Goal: Navigation & Orientation: Find specific page/section

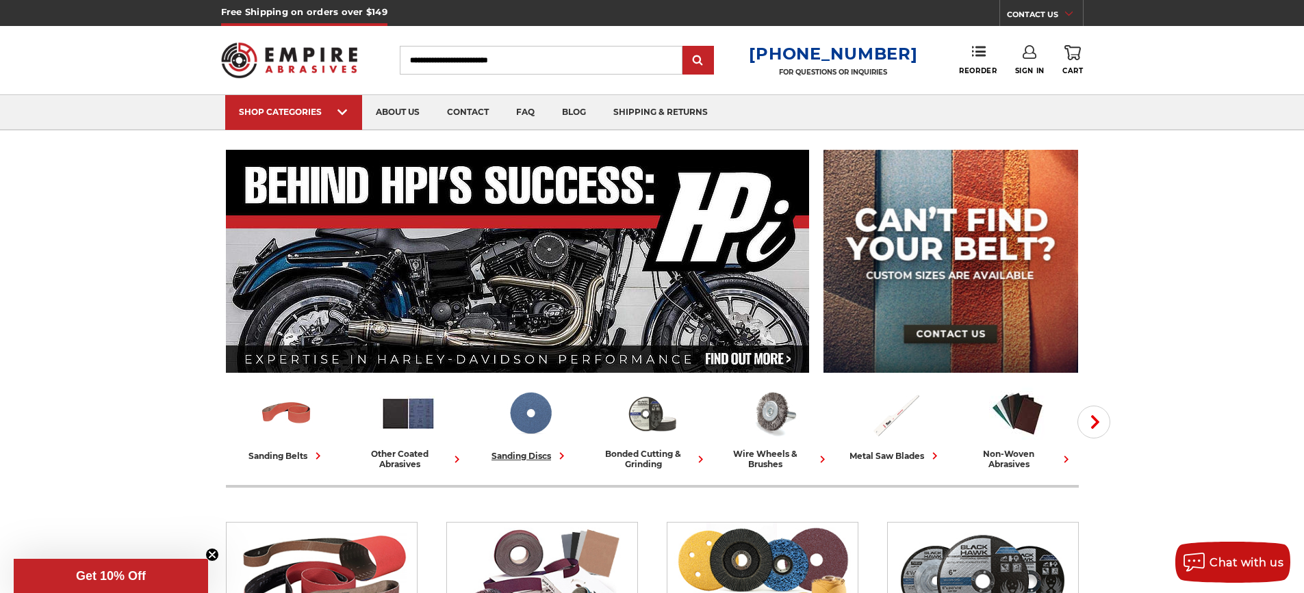
click at [538, 422] on img at bounding box center [530, 413] width 57 height 57
click at [656, 422] on img at bounding box center [651, 413] width 57 height 57
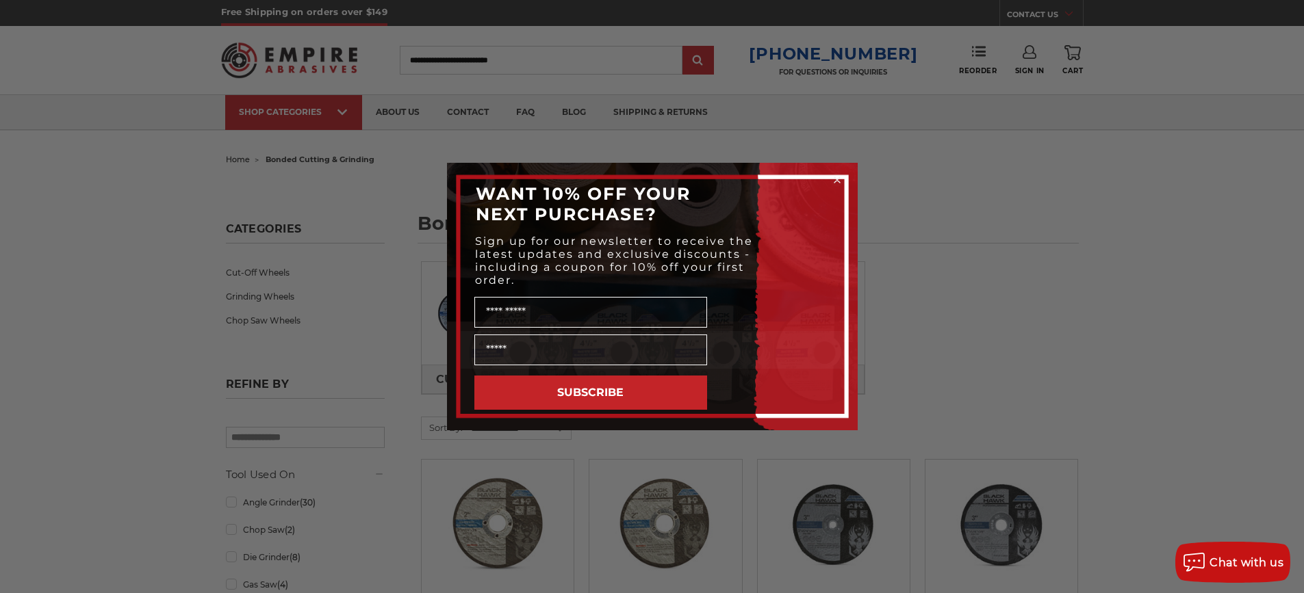
click at [836, 181] on icon "Close dialog" at bounding box center [836, 179] width 5 height 5
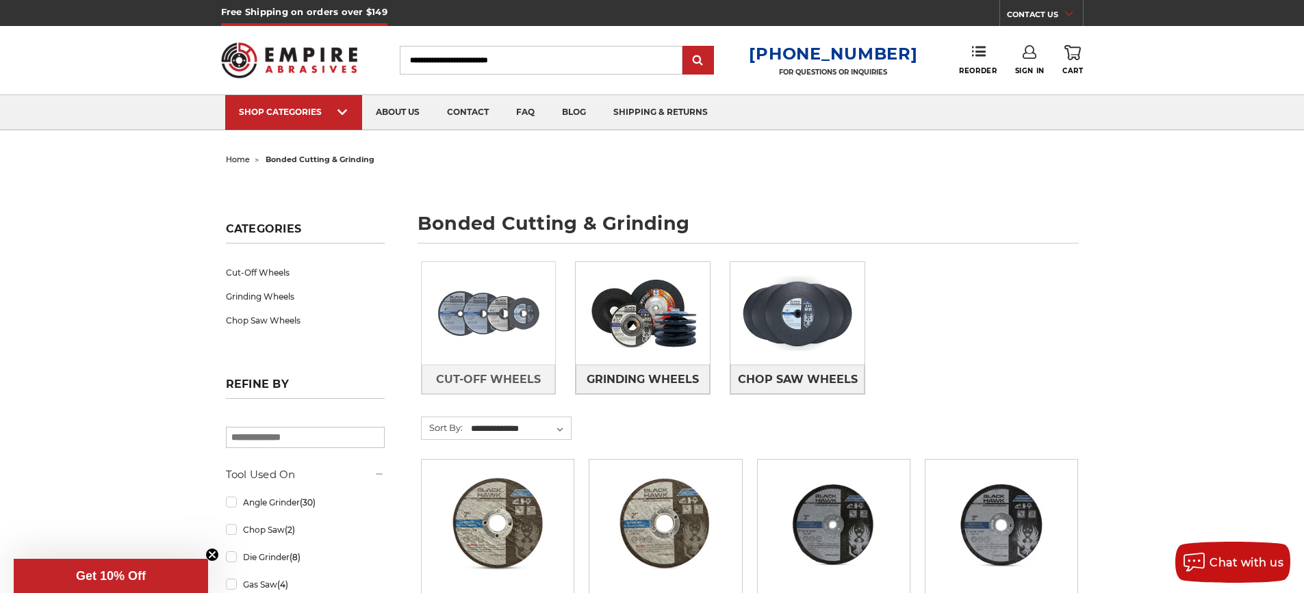
click at [502, 322] on img at bounding box center [489, 313] width 134 height 94
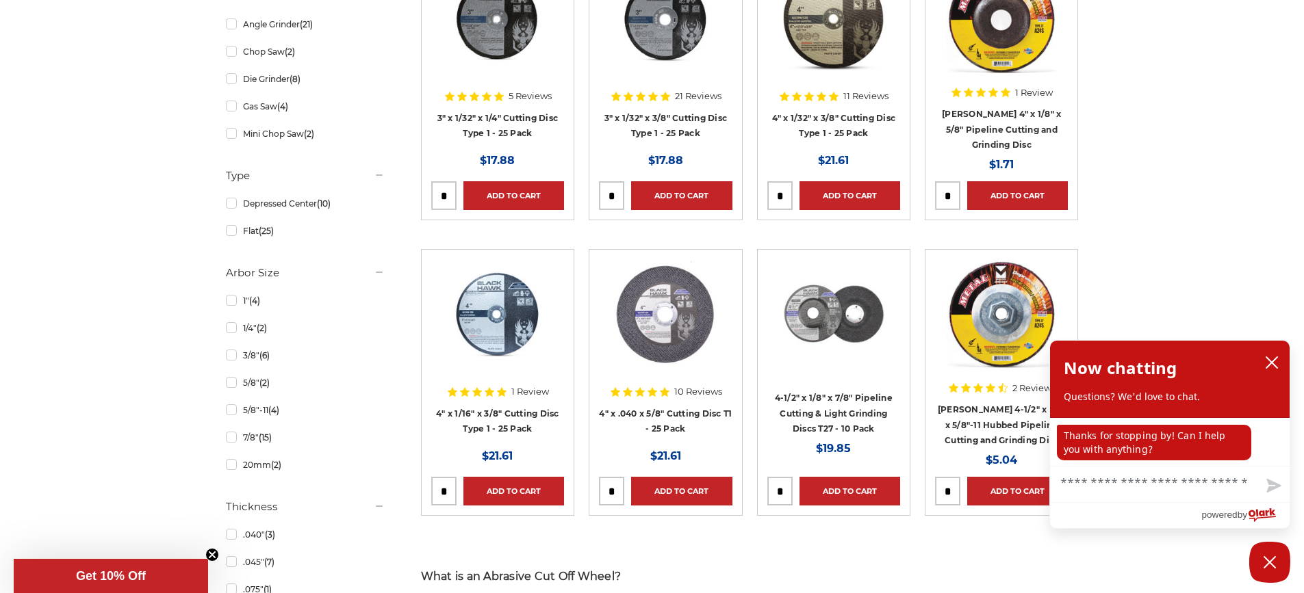
scroll to position [547, 0]
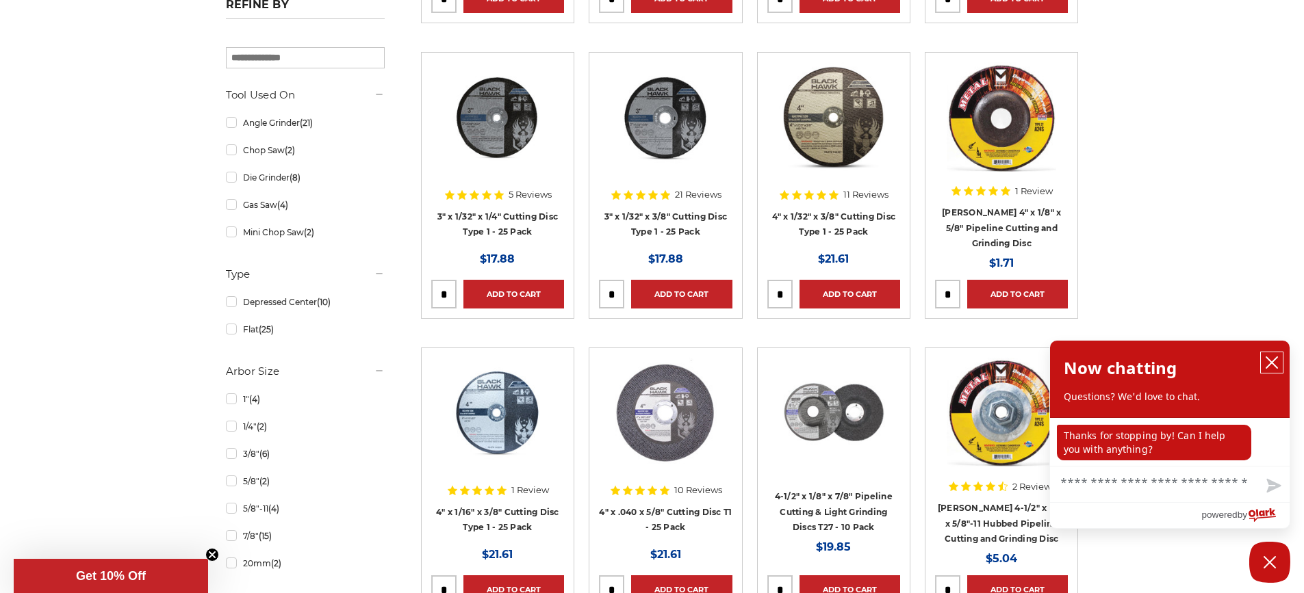
click at [1268, 361] on icon "close chatbox" at bounding box center [1272, 363] width 14 height 14
